Goal: Transaction & Acquisition: Purchase product/service

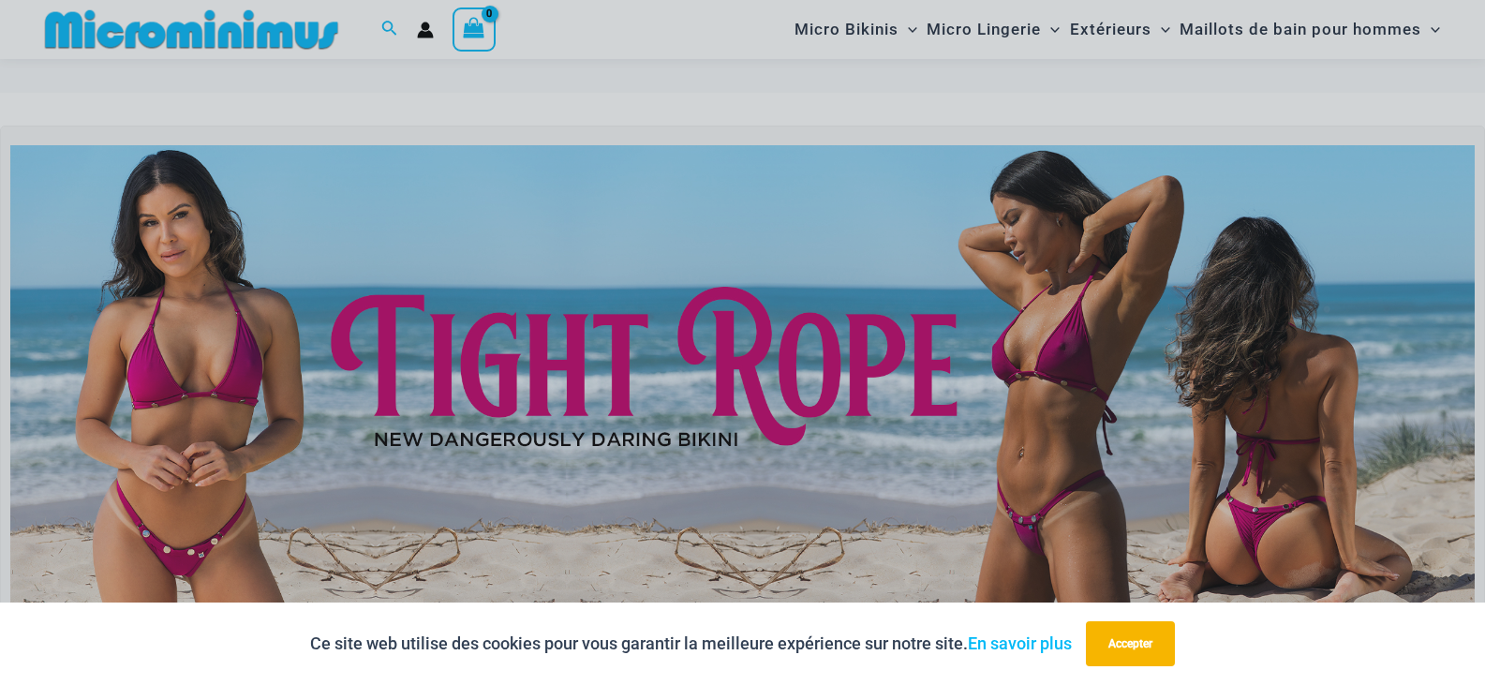
scroll to position [75, 0]
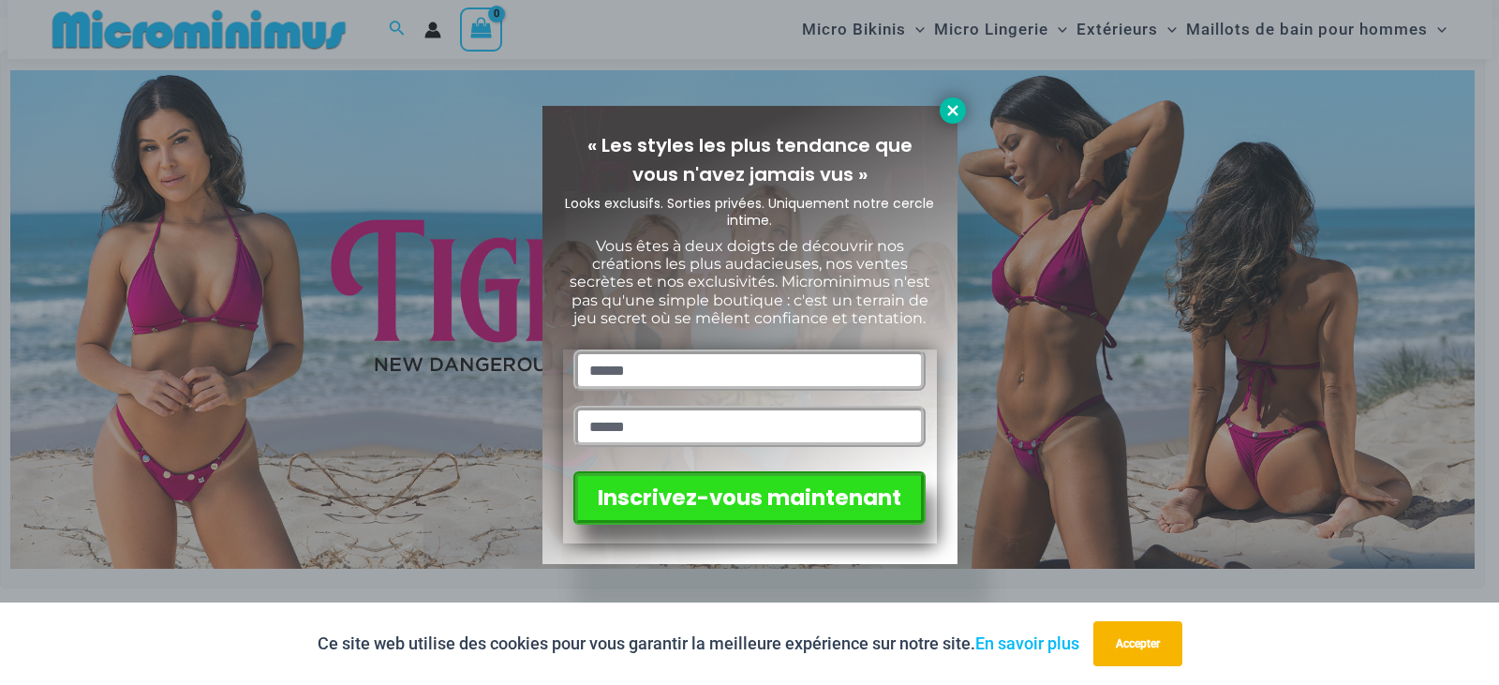
click at [948, 109] on icon at bounding box center [952, 110] width 17 height 17
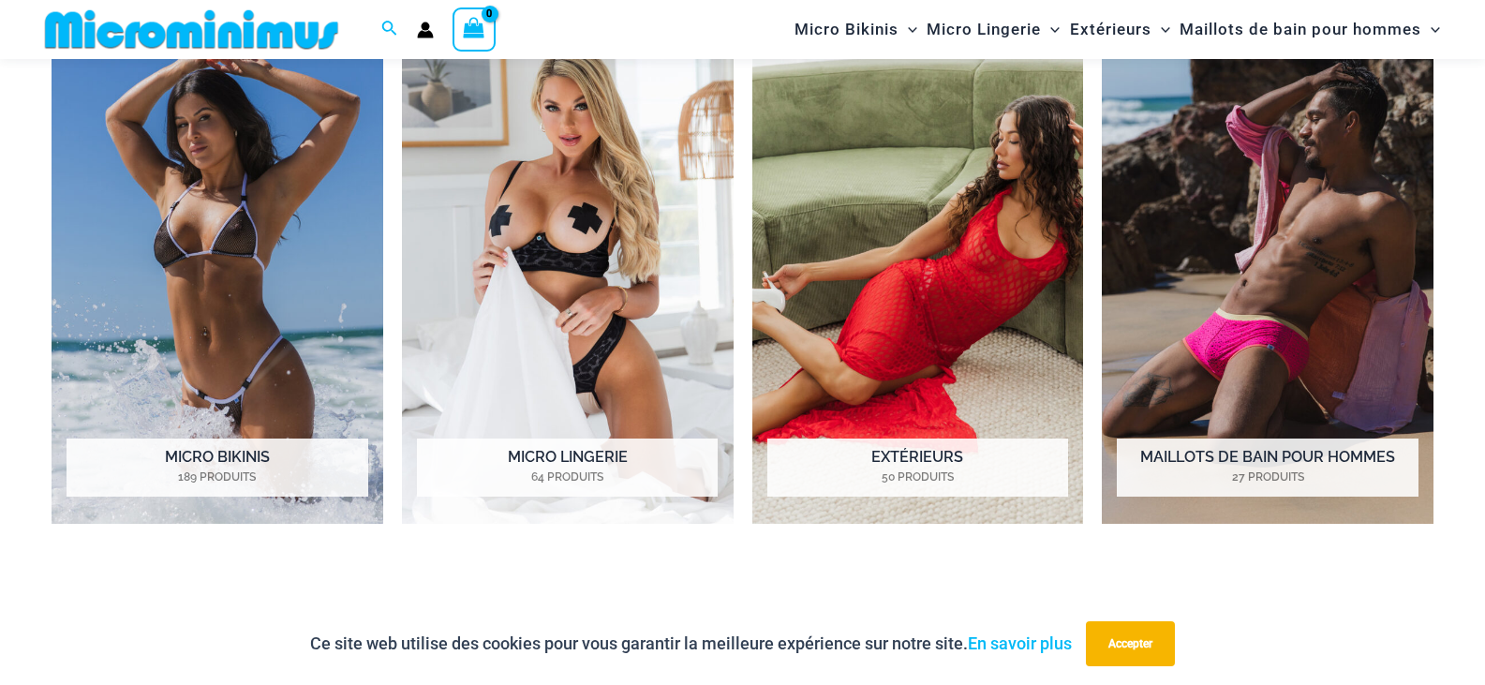
scroll to position [1668, 0]
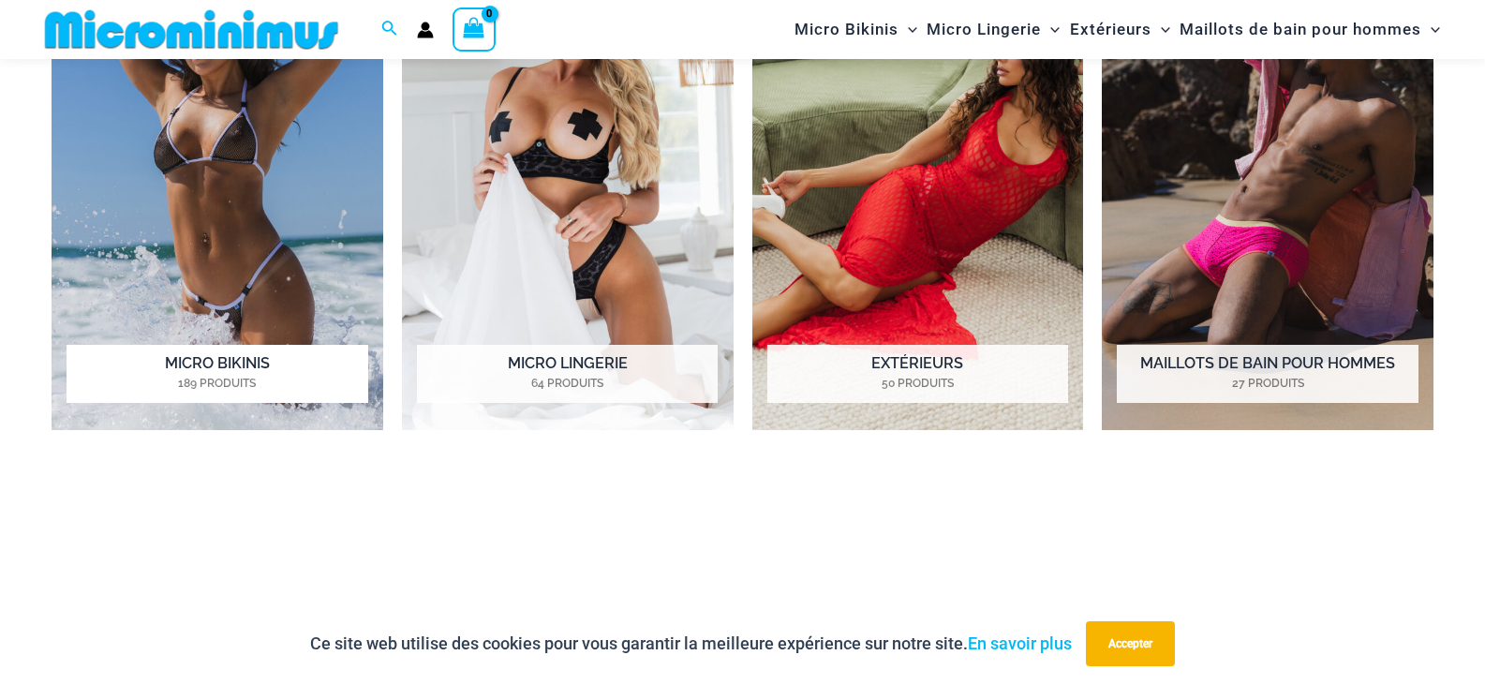
click at [250, 372] on font "Micro Bikinis" at bounding box center [217, 363] width 105 height 18
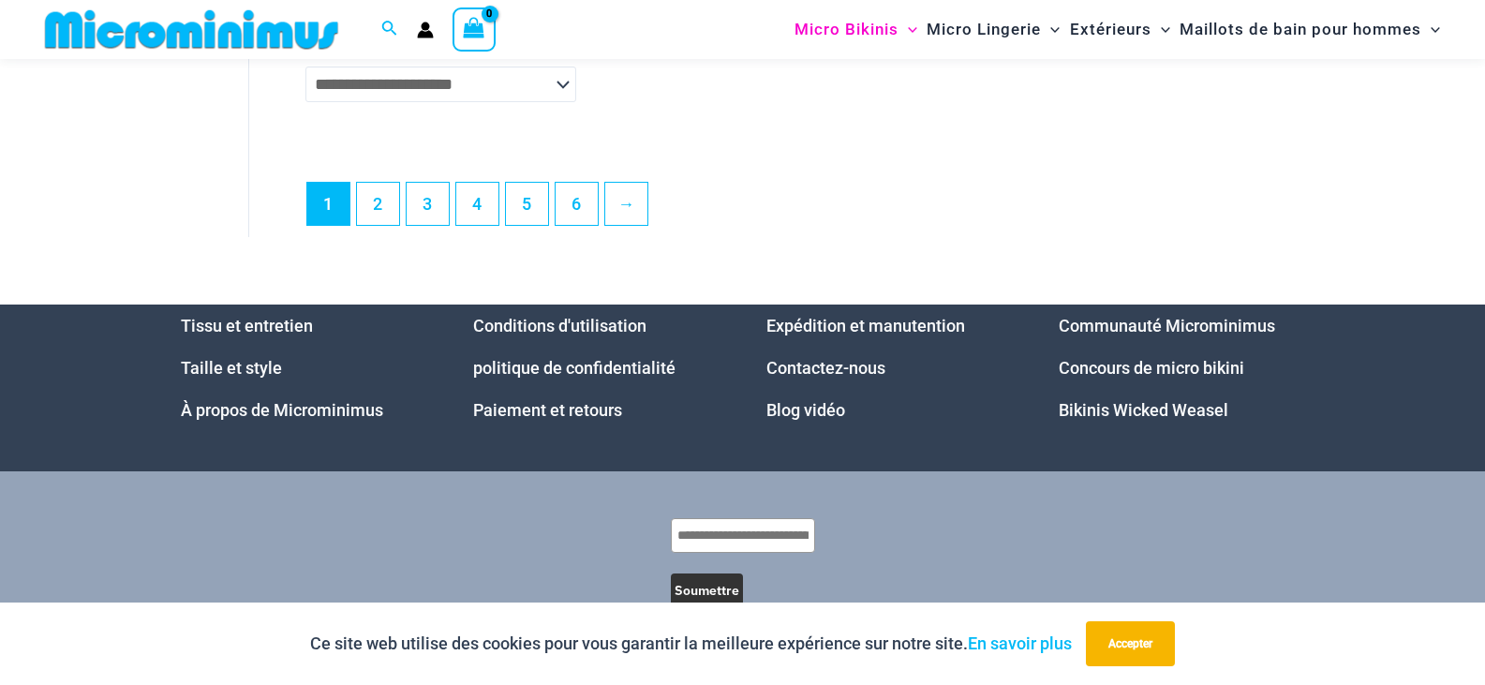
scroll to position [5246, 0]
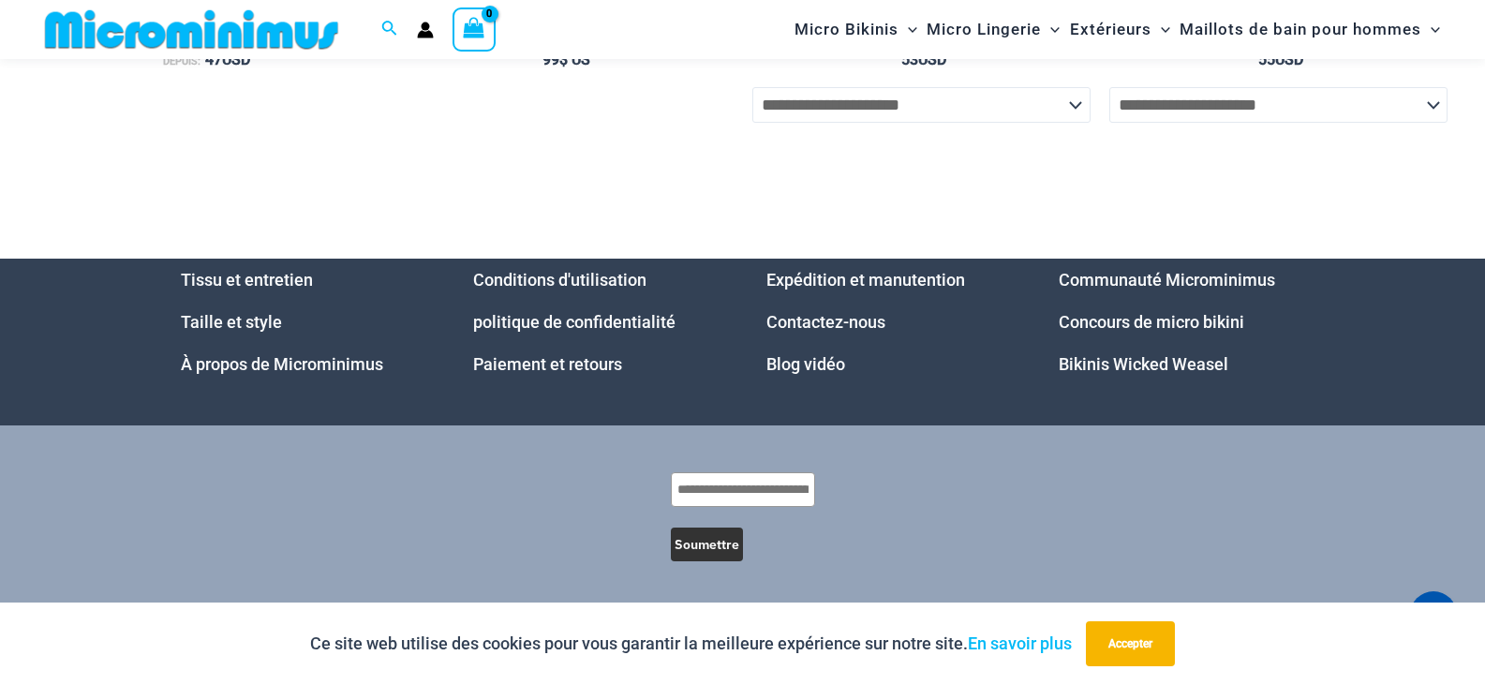
scroll to position [8707, 0]
